Goal: Check status: Check status

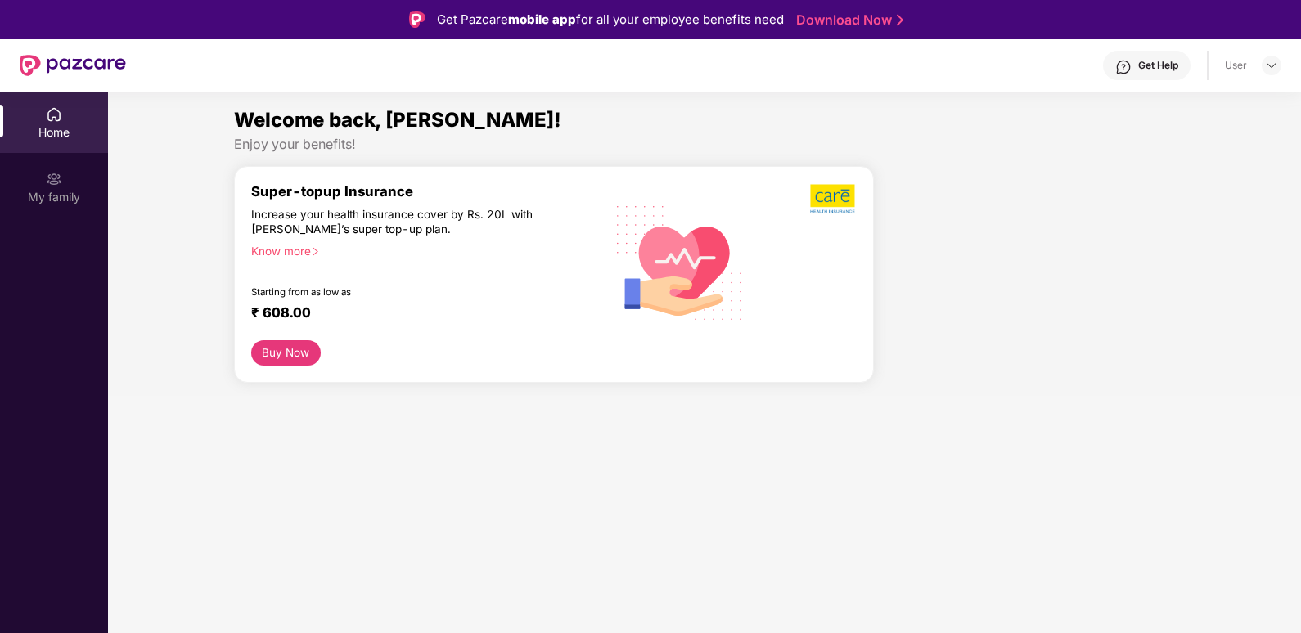
click at [1137, 53] on div "Get Help" at bounding box center [1147, 65] width 88 height 29
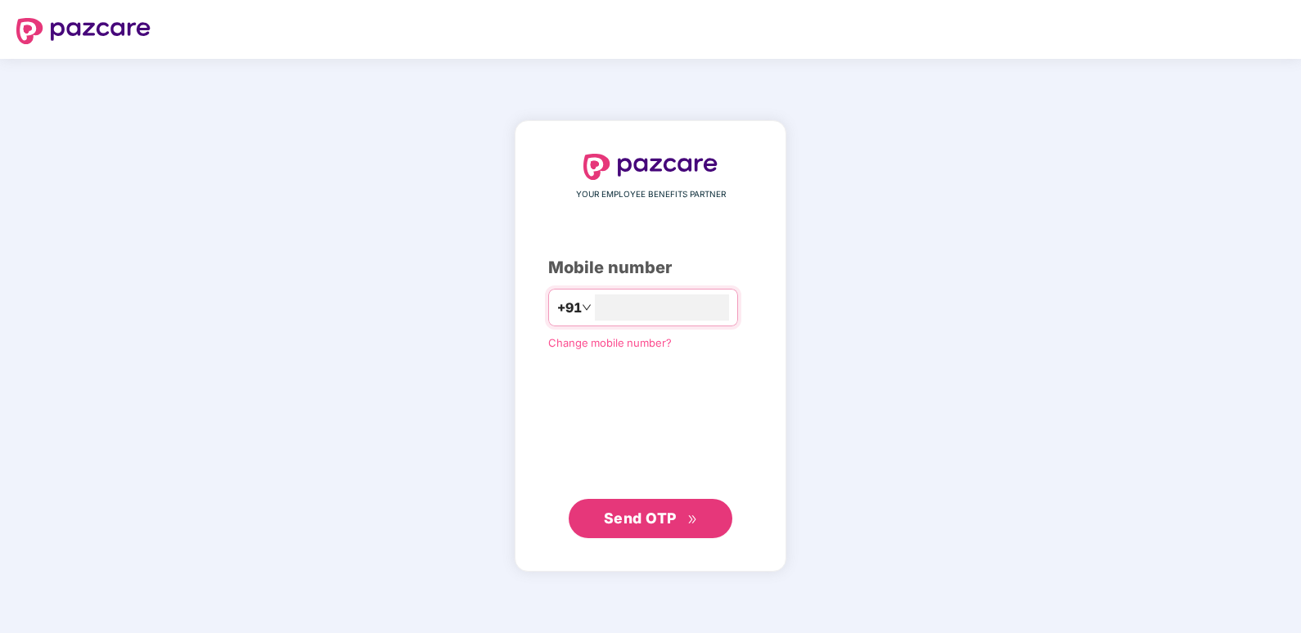
type input "**********"
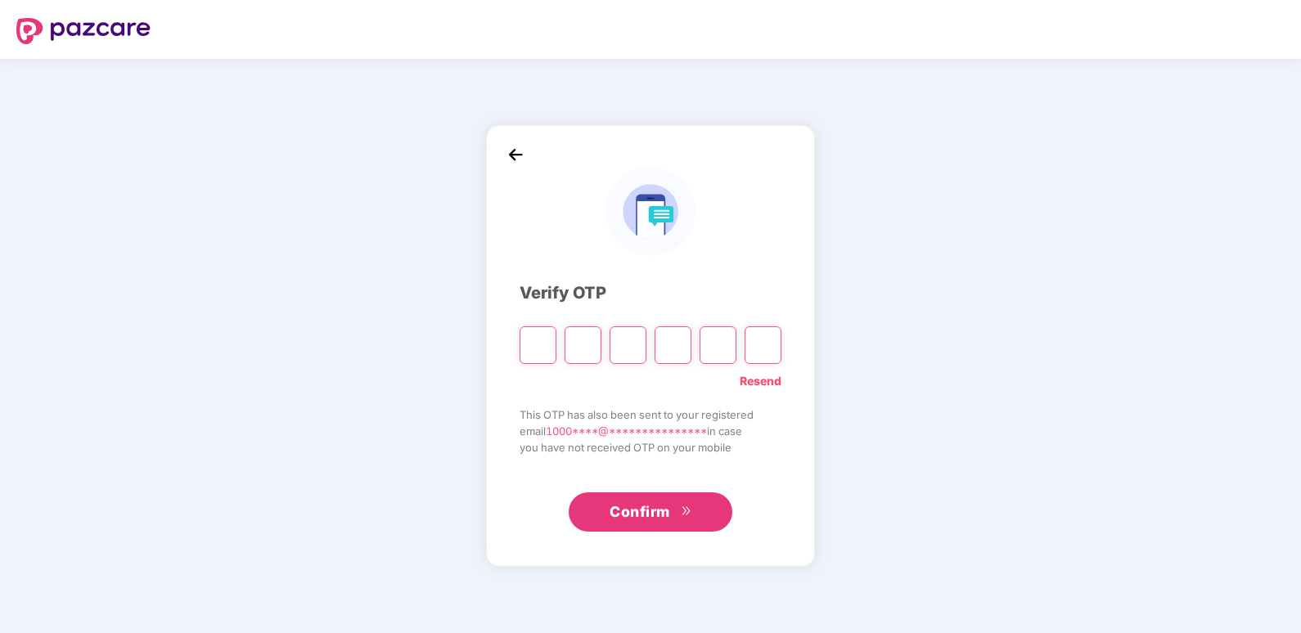
type input "*"
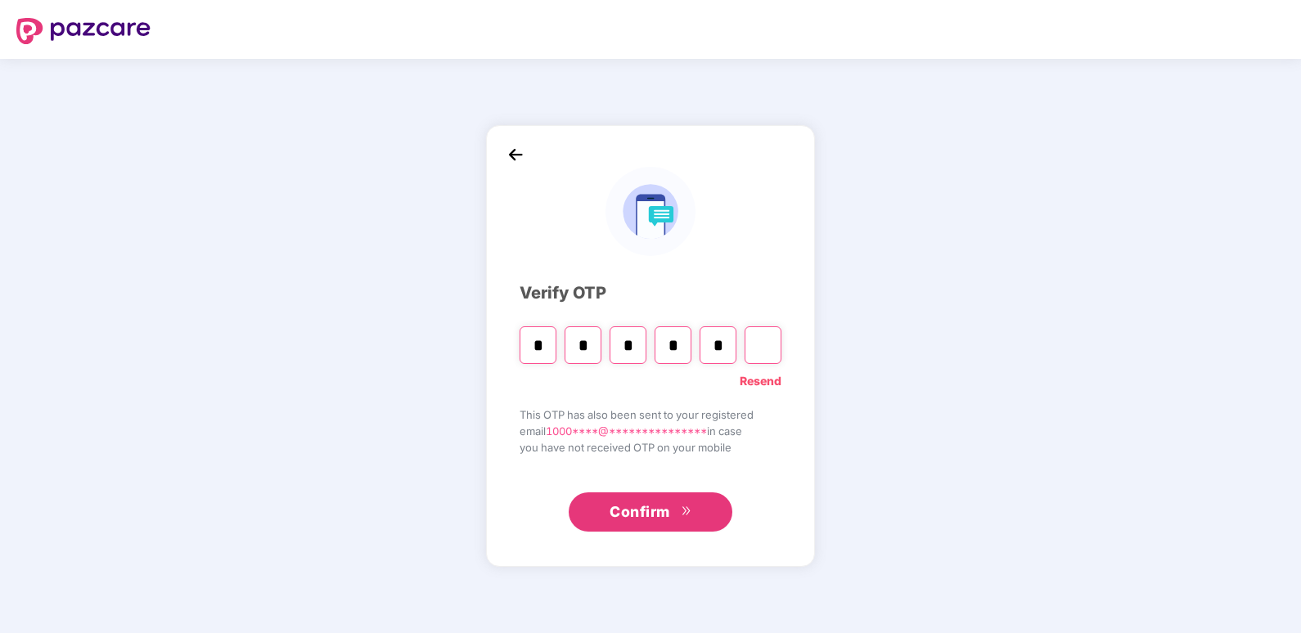
type input "*"
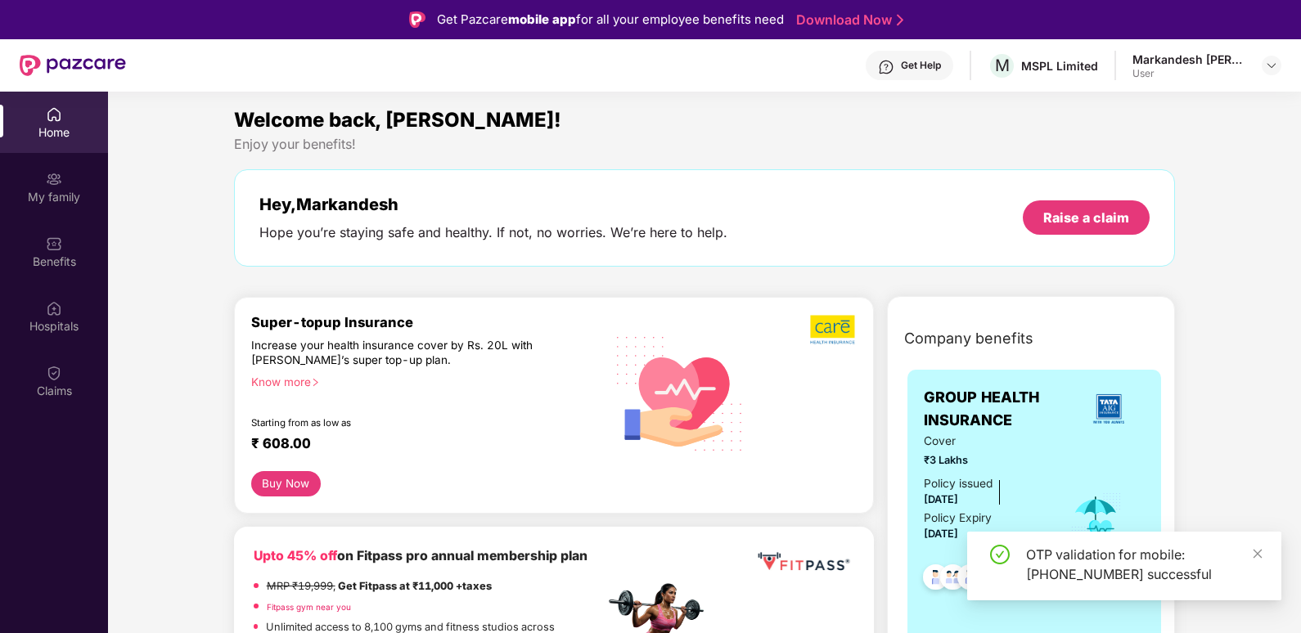
click at [930, 70] on div "Get Help" at bounding box center [921, 65] width 40 height 13
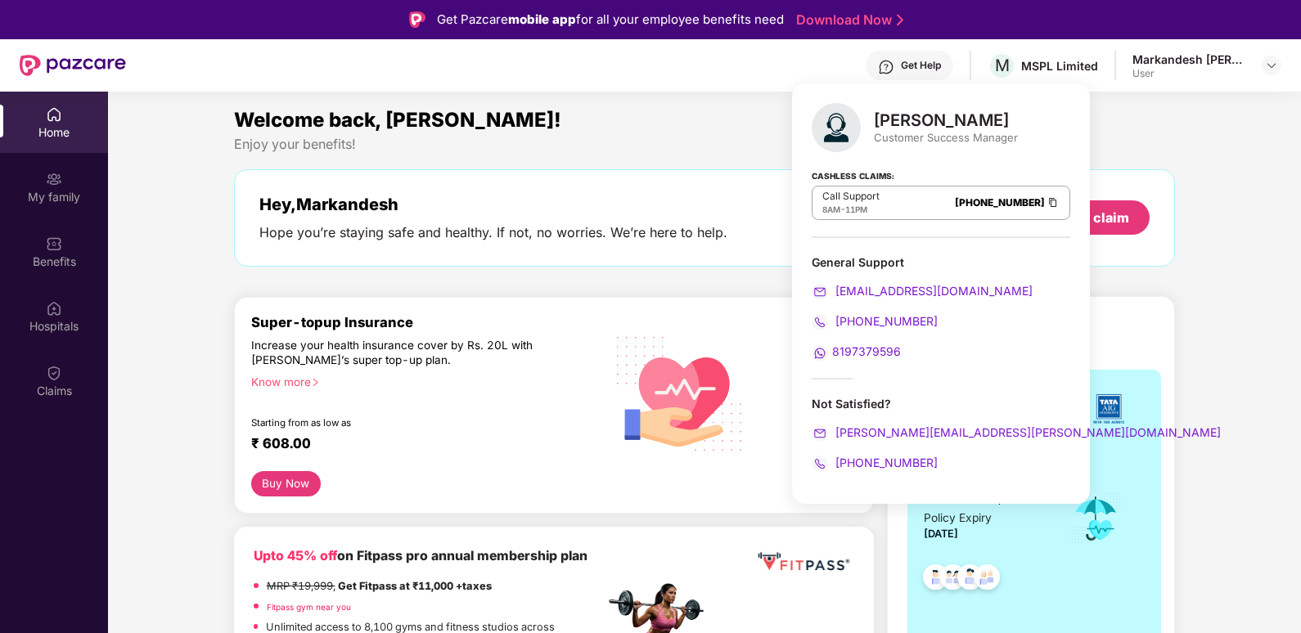
click at [845, 464] on span "[PHONE_NUMBER]" at bounding box center [885, 463] width 106 height 14
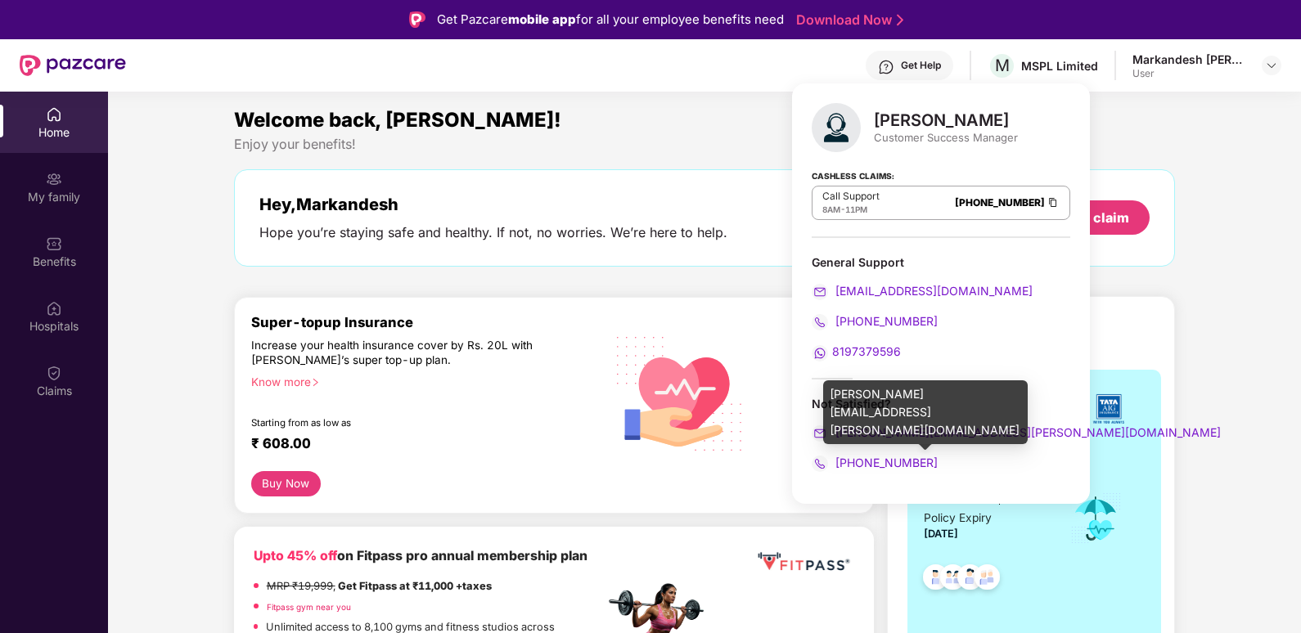
click at [881, 435] on span "[PERSON_NAME][EMAIL_ADDRESS][PERSON_NAME][DOMAIN_NAME]" at bounding box center [1026, 433] width 389 height 14
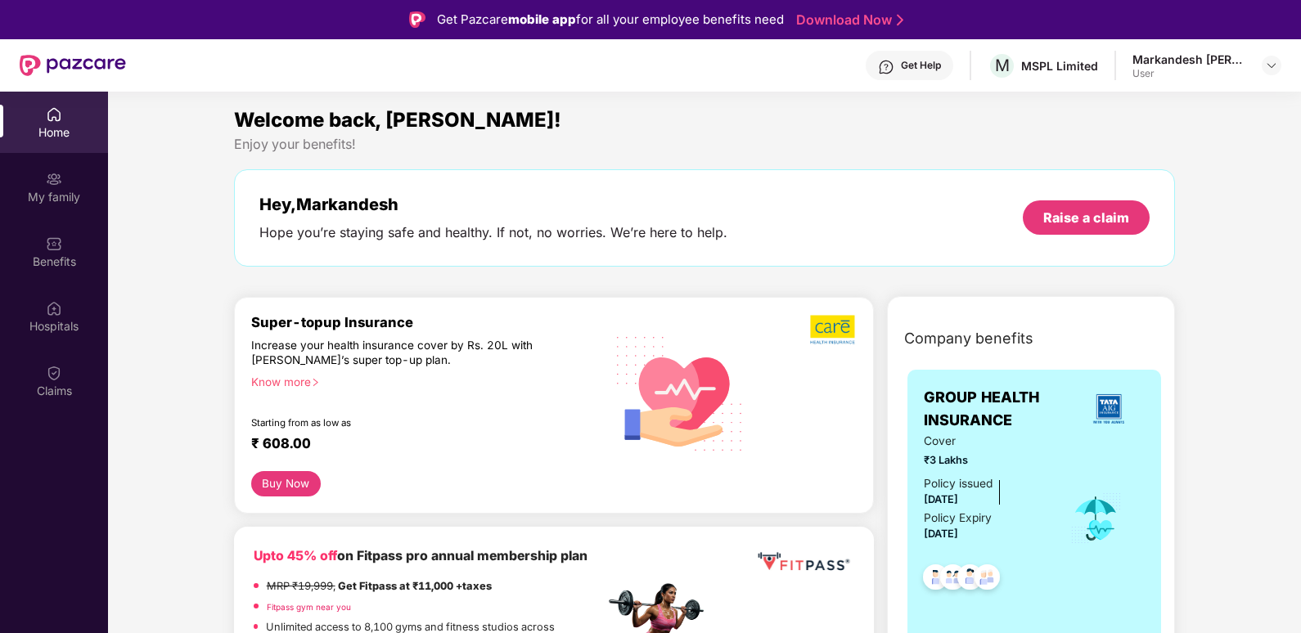
click at [632, 222] on div "Hey, [PERSON_NAME] Hope you’re staying safe and healthy. If not, no worries. We…" at bounding box center [493, 218] width 468 height 47
click at [1269, 65] on img at bounding box center [1271, 65] width 13 height 13
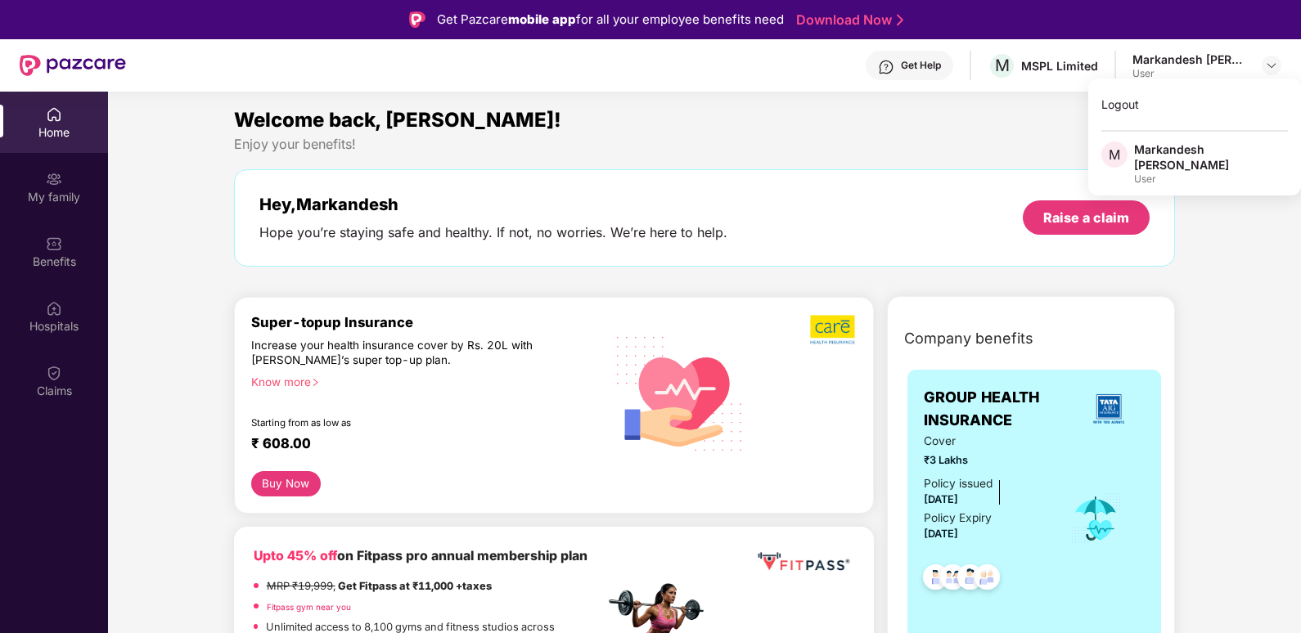
click at [1194, 143] on div "Markandesh [PERSON_NAME]" at bounding box center [1211, 157] width 154 height 31
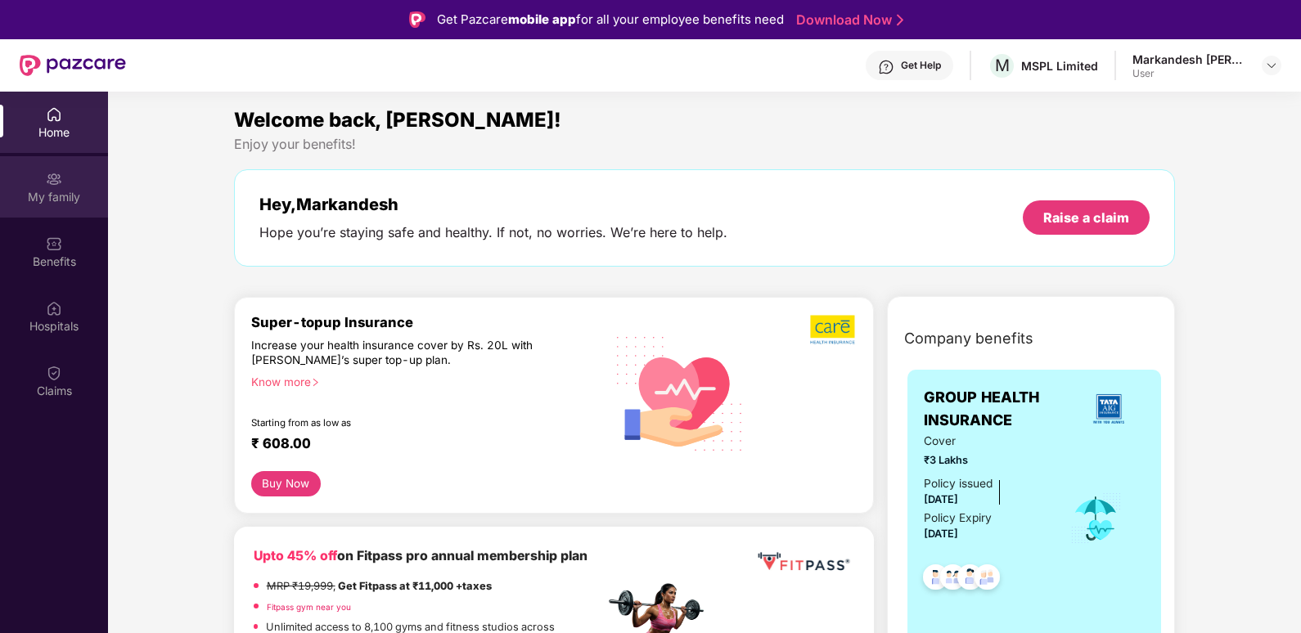
click at [58, 196] on div "My family" at bounding box center [54, 197] width 108 height 16
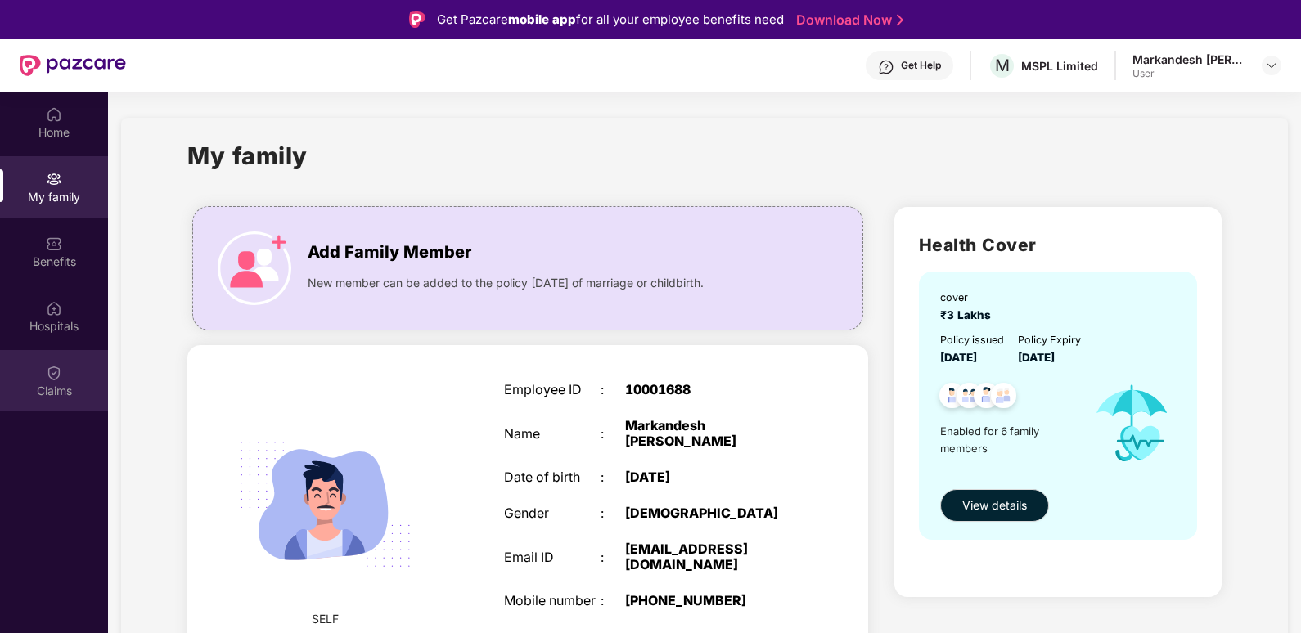
click at [50, 378] on img at bounding box center [54, 373] width 16 height 16
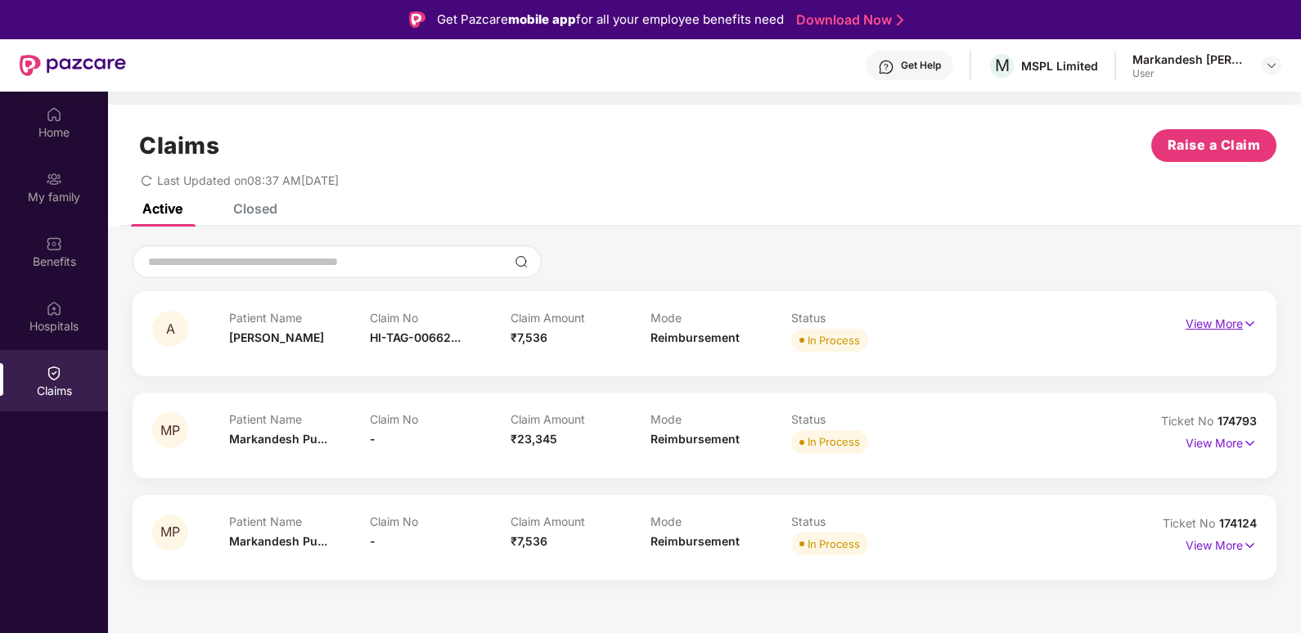
click at [1232, 321] on p "View More" at bounding box center [1221, 322] width 71 height 22
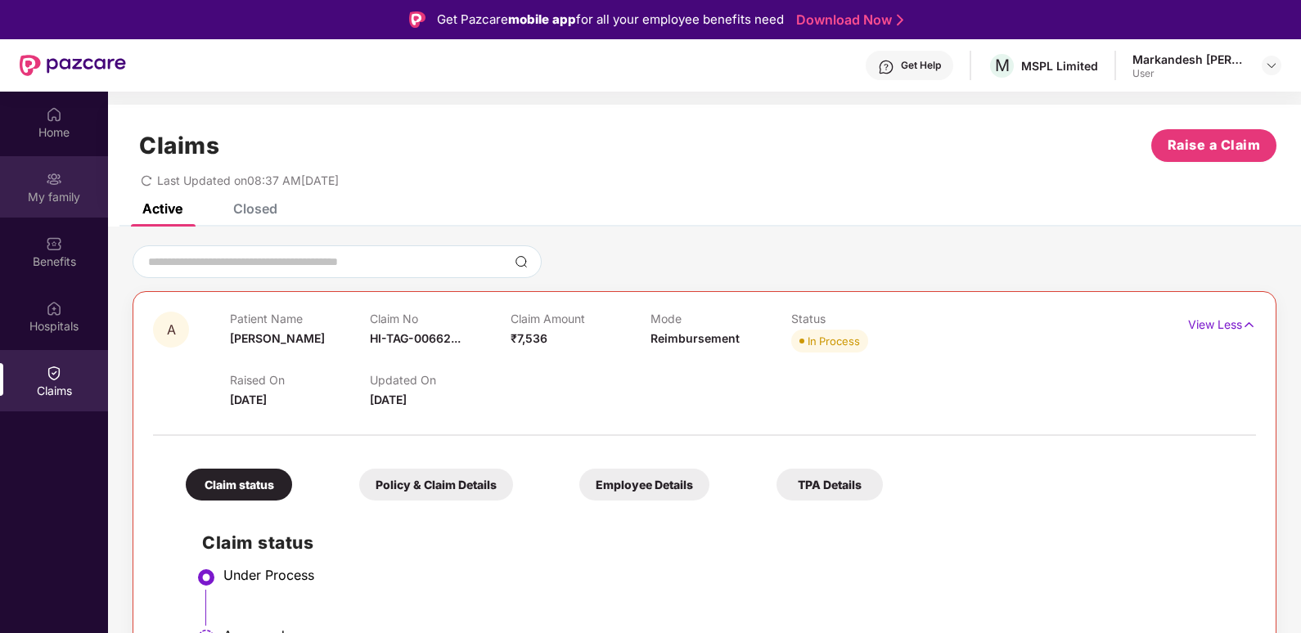
click at [58, 206] on div "My family" at bounding box center [54, 186] width 108 height 61
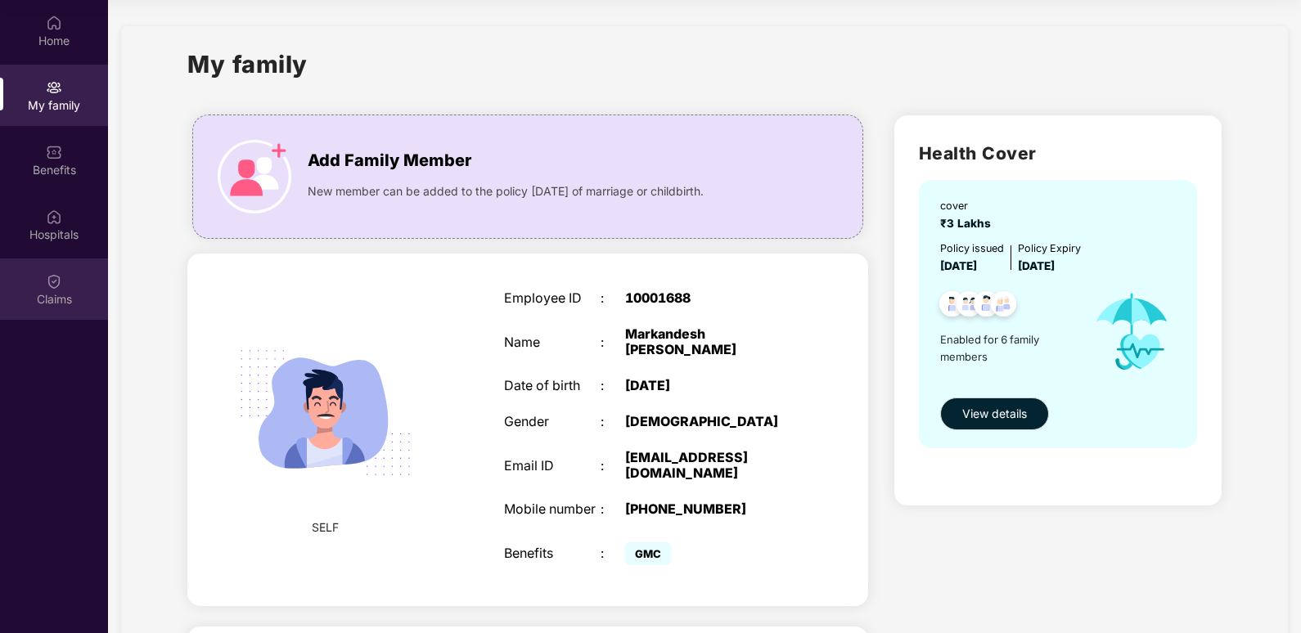
click at [45, 281] on div "Claims" at bounding box center [54, 289] width 108 height 61
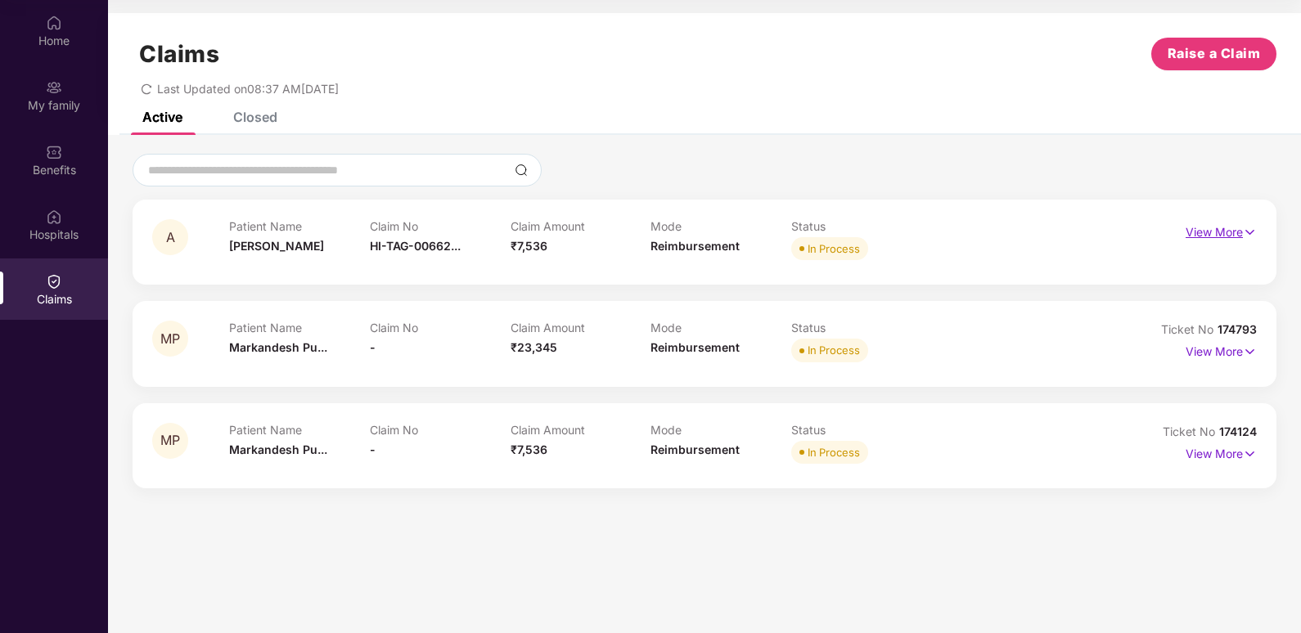
click at [1218, 232] on p "View More" at bounding box center [1221, 230] width 71 height 22
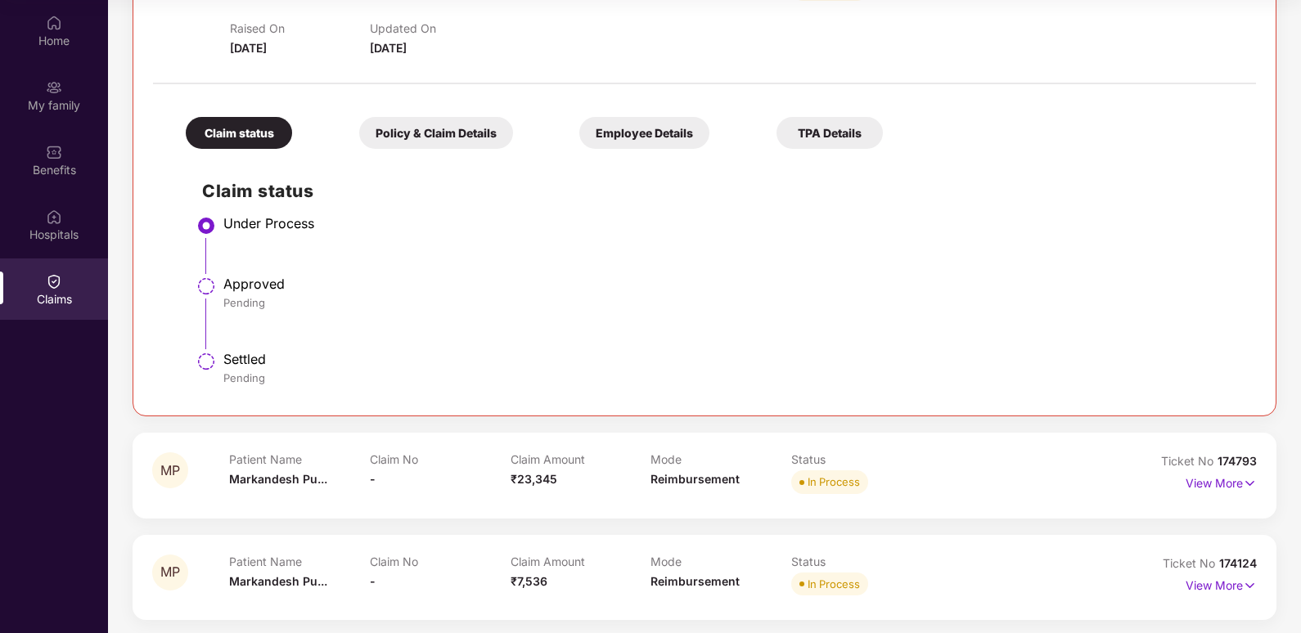
scroll to position [264, 0]
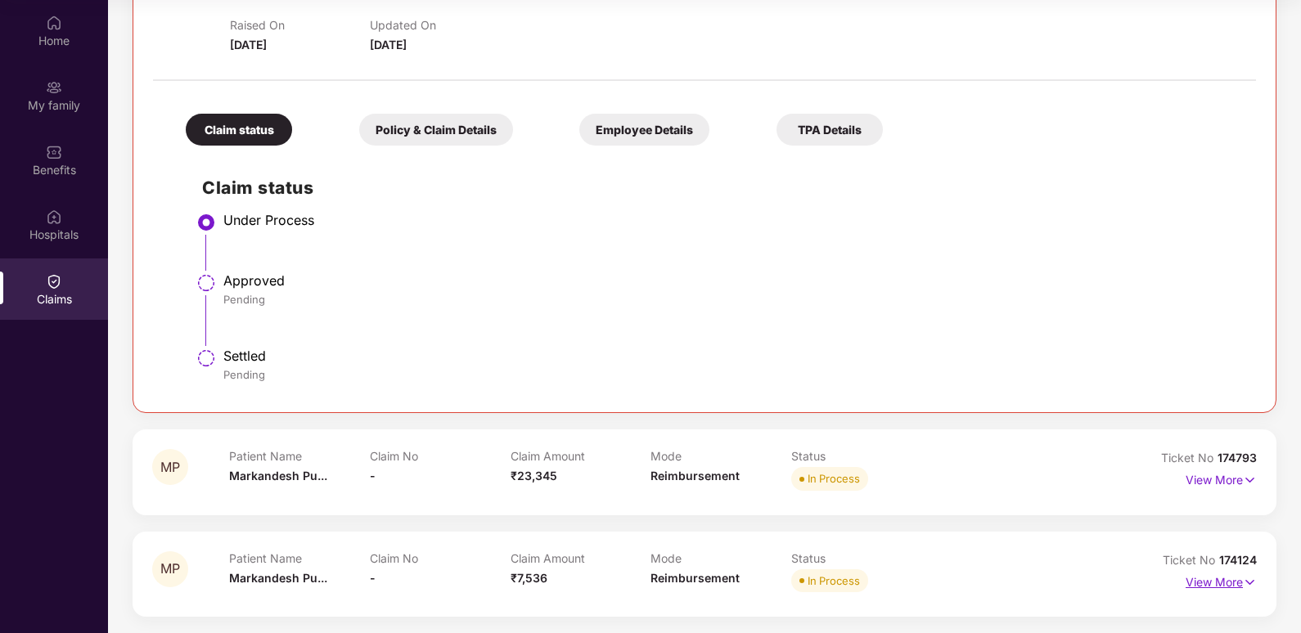
click at [1239, 576] on p "View More" at bounding box center [1221, 581] width 71 height 22
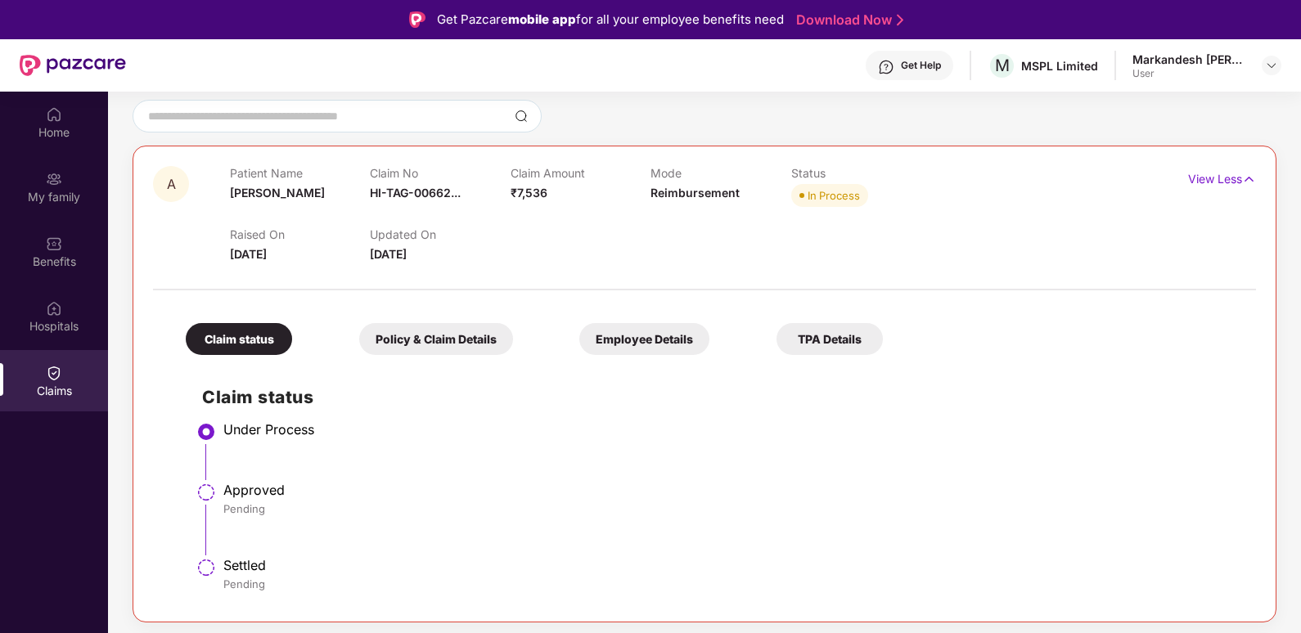
scroll to position [145, 0]
click at [255, 201] on div "Patient Name Anvita" at bounding box center [300, 189] width 141 height 45
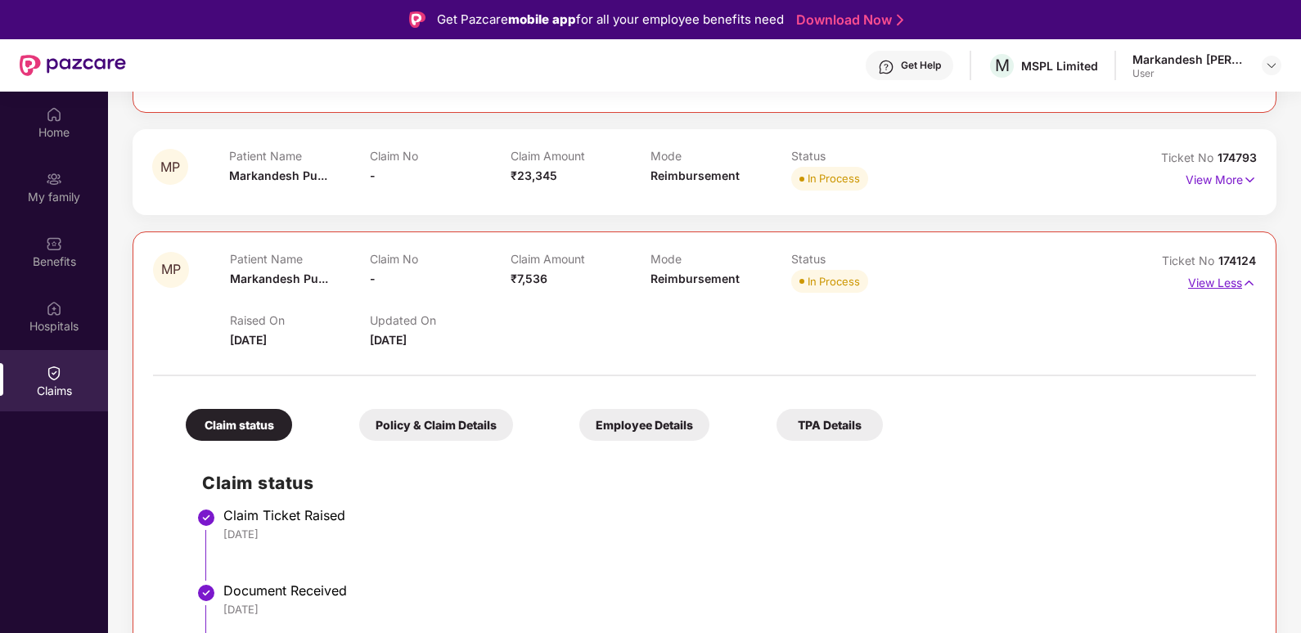
scroll to position [655, 0]
click at [1263, 61] on div at bounding box center [1272, 66] width 20 height 20
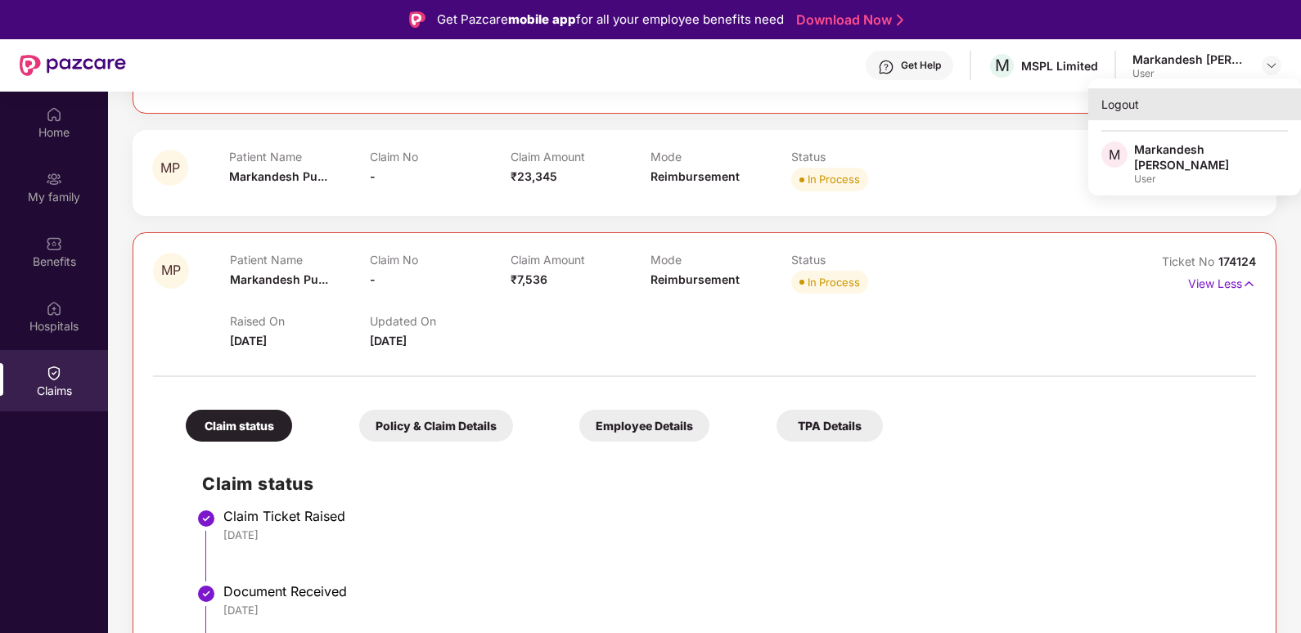
click at [1129, 109] on div "Logout" at bounding box center [1194, 104] width 213 height 32
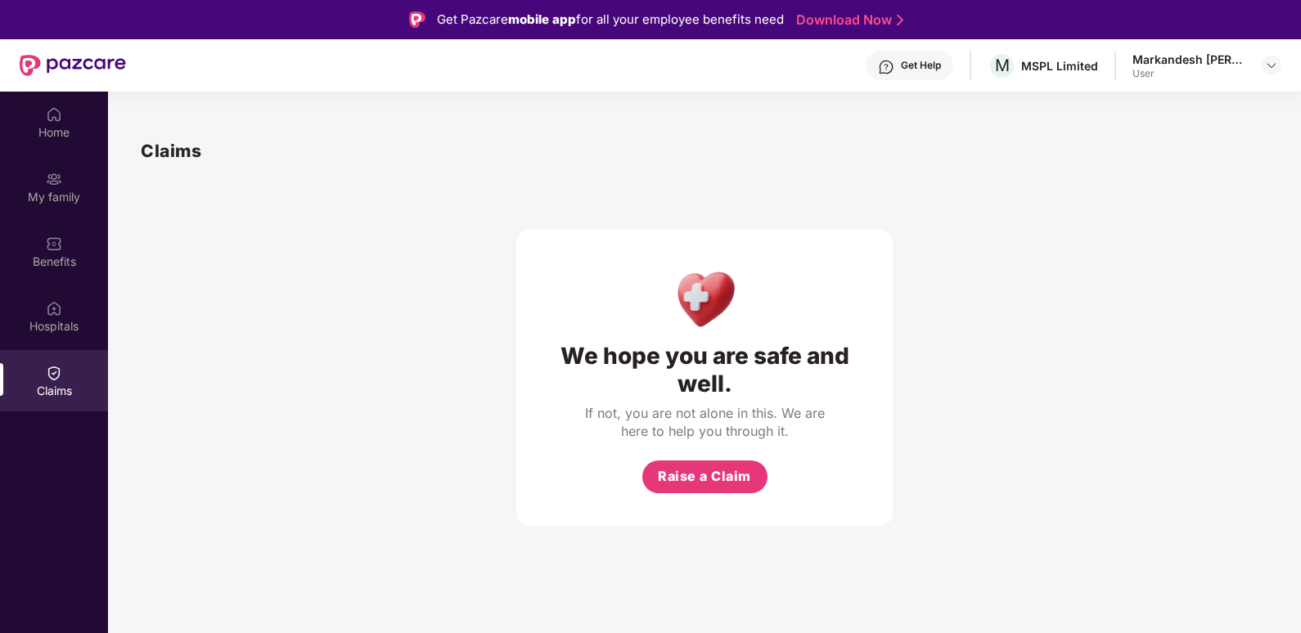
scroll to position [0, 0]
